Goal: Task Accomplishment & Management: Use online tool/utility

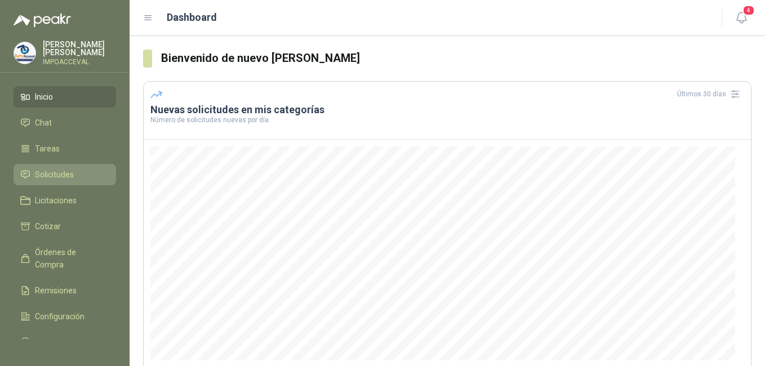
click at [41, 173] on span "Solicitudes" at bounding box center [54, 174] width 39 height 12
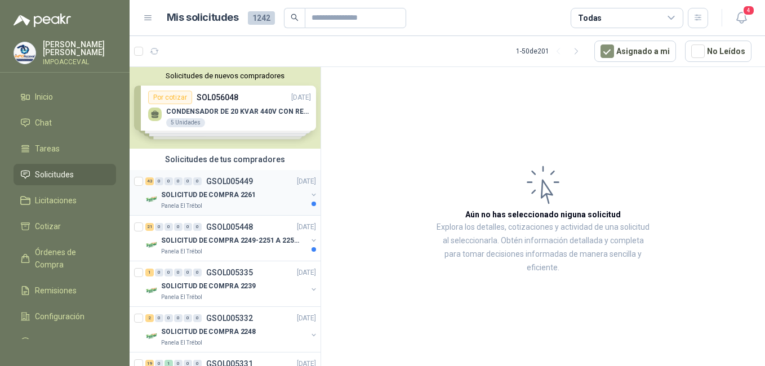
click at [185, 194] on p "SOLICITUD DE COMPRA 2261" at bounding box center [208, 195] width 95 height 11
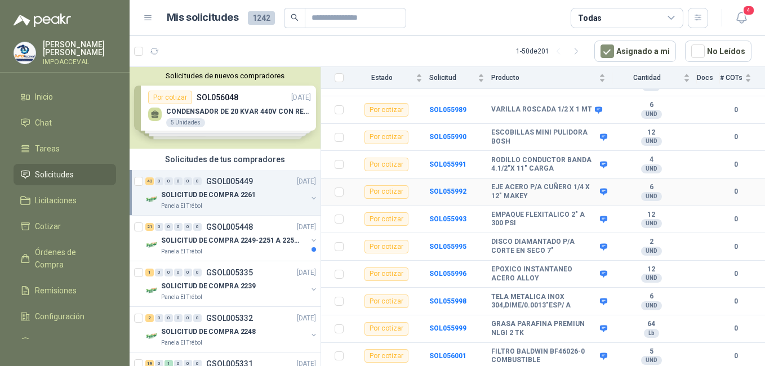
scroll to position [1076, 0]
click at [204, 252] on div "Panela El Trébol" at bounding box center [234, 251] width 146 height 9
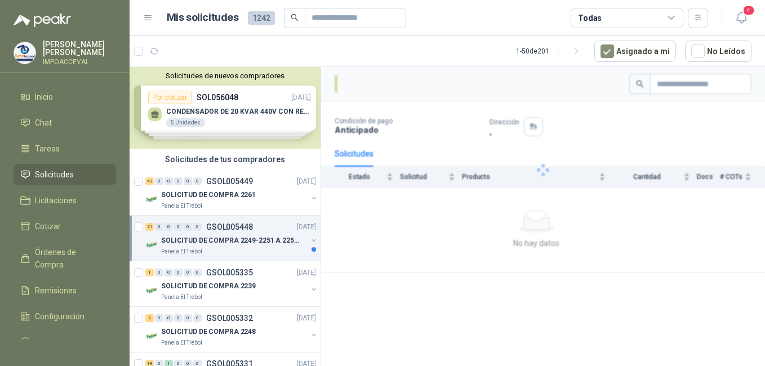
click at [229, 243] on p "SOLICITUD DE COMPRA 2249-2251 A 2256-2258 Y 2262" at bounding box center [231, 240] width 140 height 11
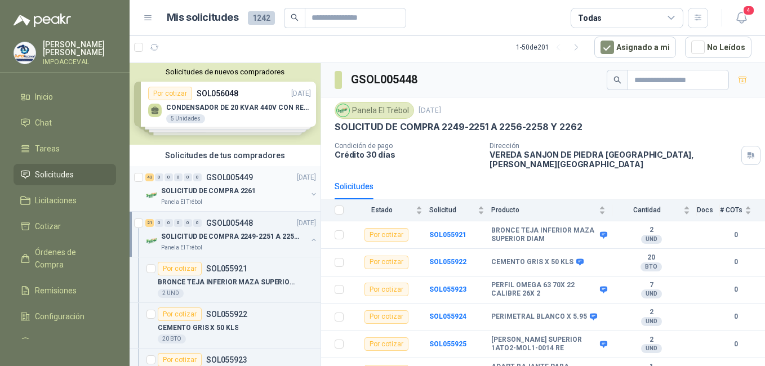
click at [196, 183] on div "43 0 0 0 0 0 GSOL005449 [DATE]" at bounding box center [231, 178] width 173 height 14
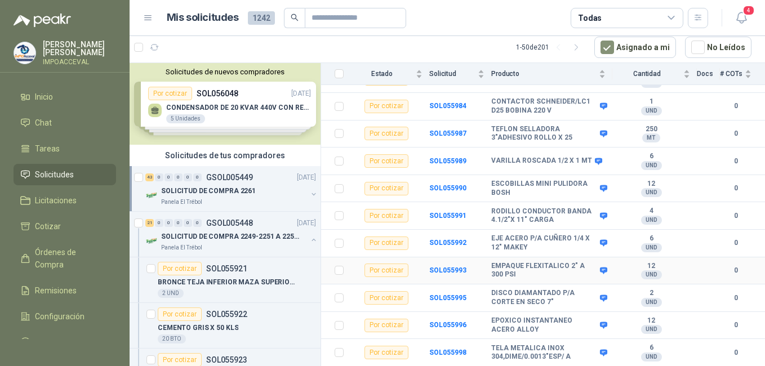
scroll to position [1076, 0]
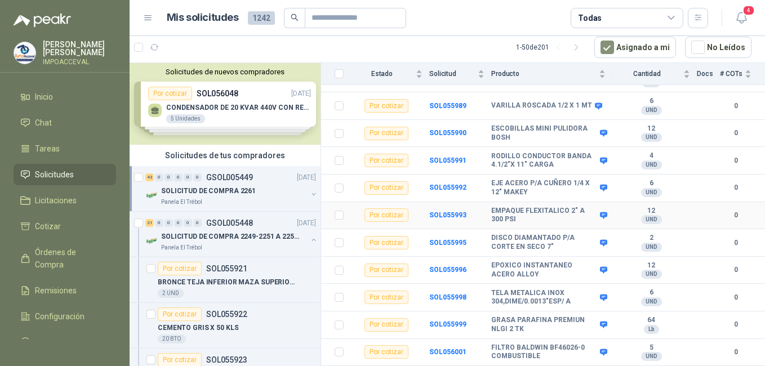
click at [434, 210] on td "SOL055993" at bounding box center [460, 216] width 62 height 28
click at [436, 212] on b "SOL055993" at bounding box center [447, 215] width 37 height 8
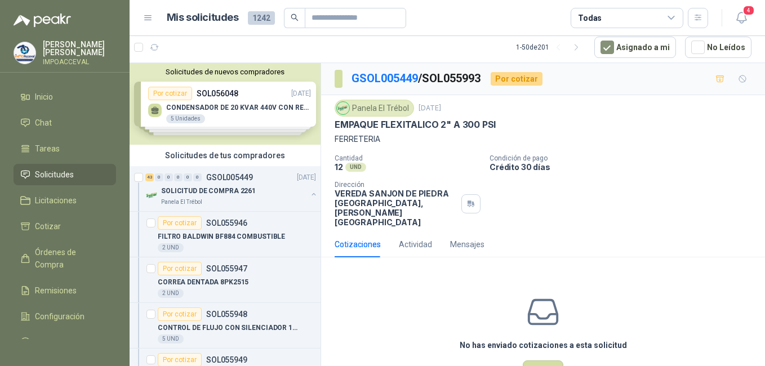
scroll to position [25, 0]
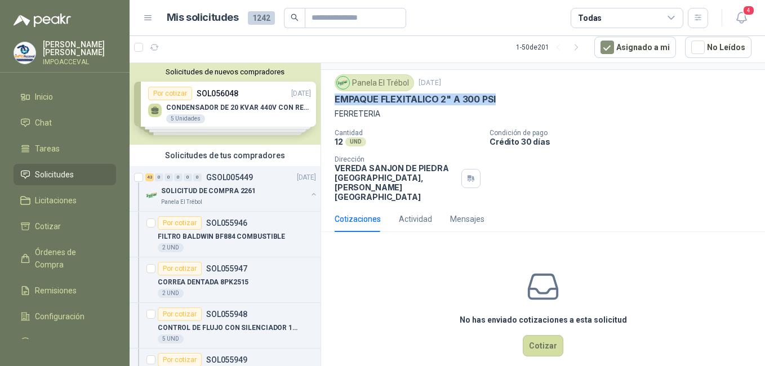
drag, startPoint x: 333, startPoint y: 98, endPoint x: 501, endPoint y: 99, distance: 167.8
click at [501, 99] on div "Panela El Trébol [DATE] EMPAQUE FLEXITALICO 2" A 300 PSI FERRETERIA Cantidad 12…" at bounding box center [543, 138] width 444 height 136
drag, startPoint x: 501, startPoint y: 99, endPoint x: 482, endPoint y: 99, distance: 18.6
copy p "EMPAQUE FLEXITALICO 2" A 300 PSI"
click at [537, 335] on button "Cotizar" at bounding box center [543, 345] width 41 height 21
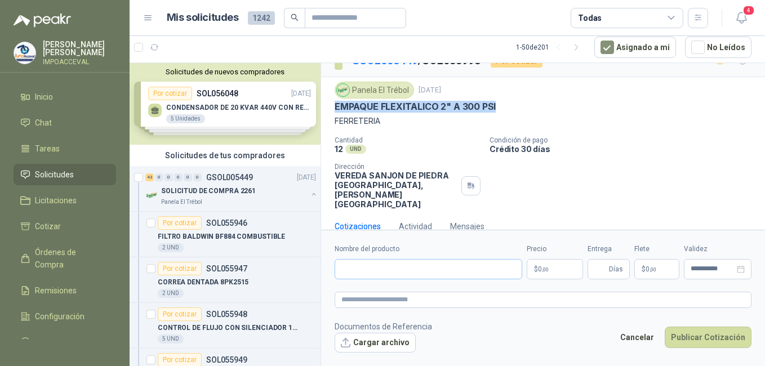
scroll to position [17, 0]
click at [368, 275] on input "Nombre del producto" at bounding box center [429, 269] width 188 height 20
paste input "**********"
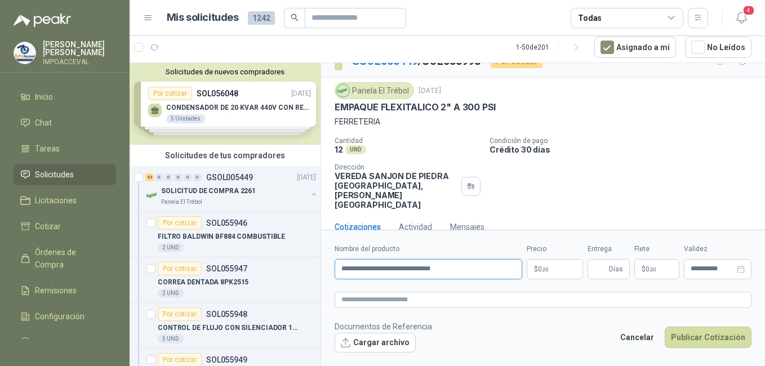
type input "**********"
click at [560, 268] on p "$ 0 ,00" at bounding box center [555, 269] width 56 height 20
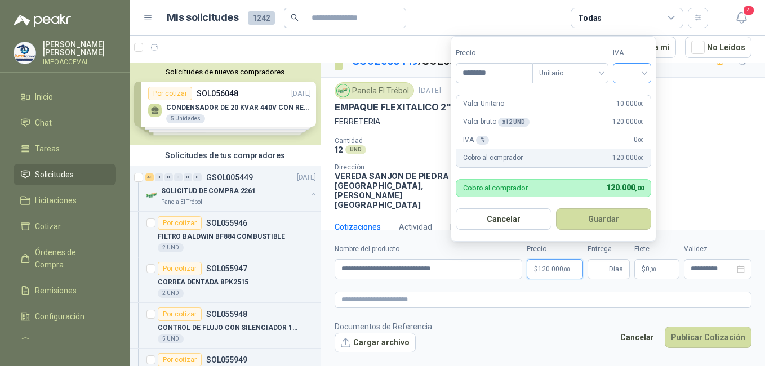
type input "********"
click at [630, 78] on input "search" at bounding box center [632, 72] width 25 height 17
click at [628, 97] on div "19%" at bounding box center [634, 96] width 21 height 12
click at [604, 220] on button "Guardar" at bounding box center [605, 218] width 97 height 21
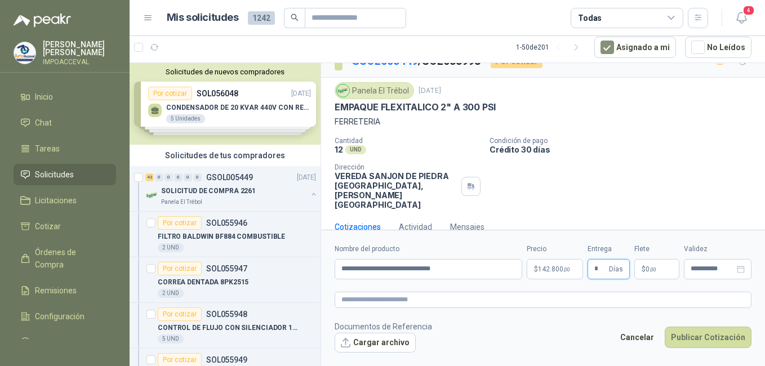
type input "*"
click at [651, 274] on p "$ 0 ,00" at bounding box center [656, 269] width 45 height 20
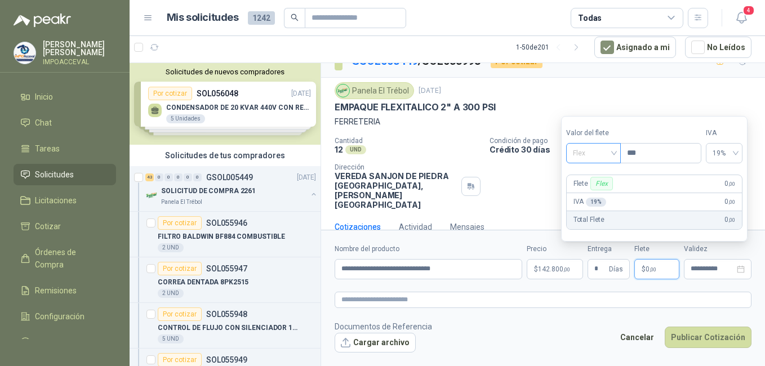
click at [598, 157] on span "Flex" at bounding box center [593, 153] width 41 height 17
click at [592, 198] on div "Incluido" at bounding box center [594, 195] width 39 height 12
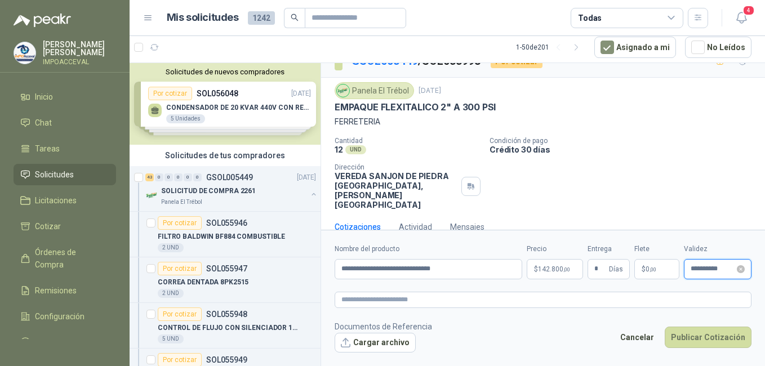
click at [706, 271] on input "**********" at bounding box center [712, 268] width 44 height 7
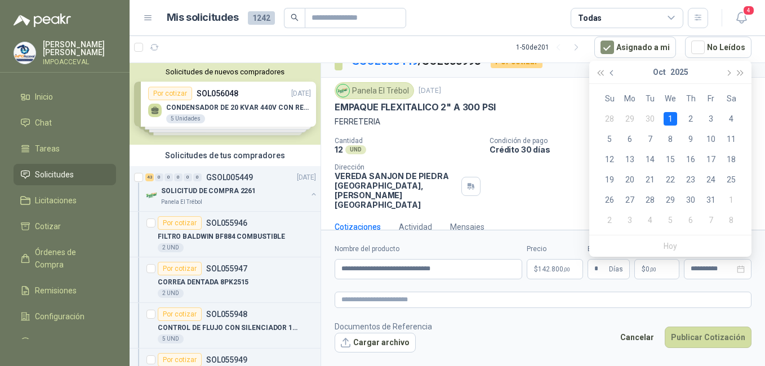
click at [609, 70] on button "button" at bounding box center [612, 72] width 12 height 23
click at [631, 177] on div "22" at bounding box center [630, 180] width 14 height 14
type input "**********"
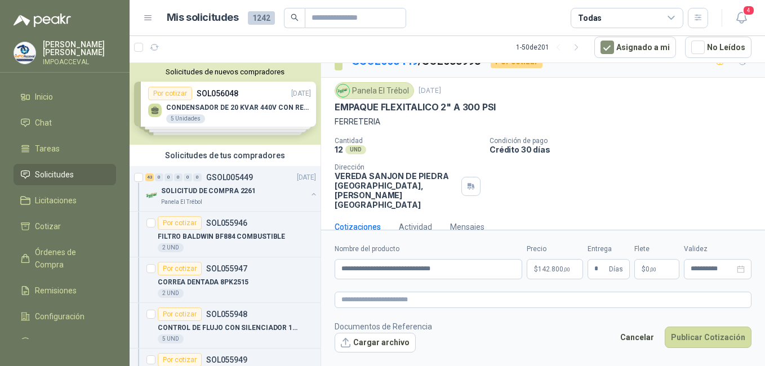
click at [602, 187] on div "Cantidad 12 UND  Condición de pago Crédito 30 [PERSON_NAME] Dirección VEREDA S…" at bounding box center [543, 173] width 417 height 73
click at [560, 271] on span "142.800 ,00" at bounding box center [554, 269] width 32 height 7
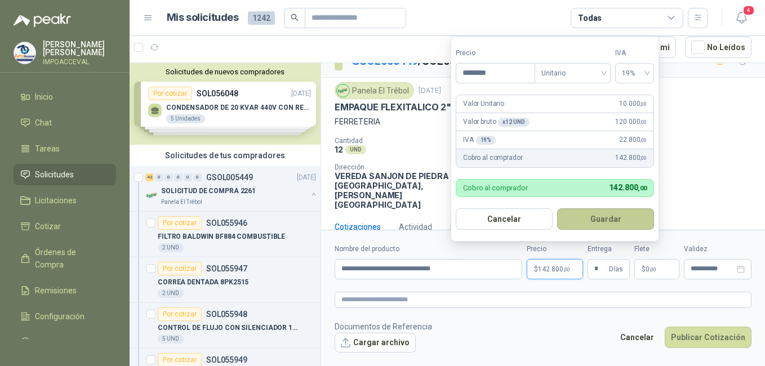
click at [592, 219] on button "Guardar" at bounding box center [605, 218] width 97 height 21
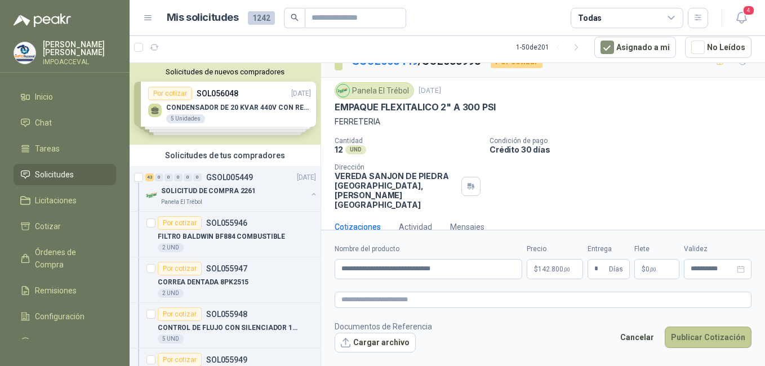
click at [714, 337] on button "Publicar Cotización" at bounding box center [708, 337] width 87 height 21
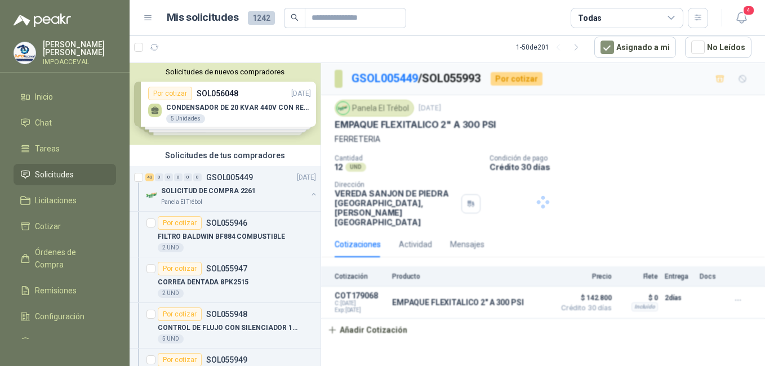
scroll to position [0, 0]
